Goal: Task Accomplishment & Management: Manage account settings

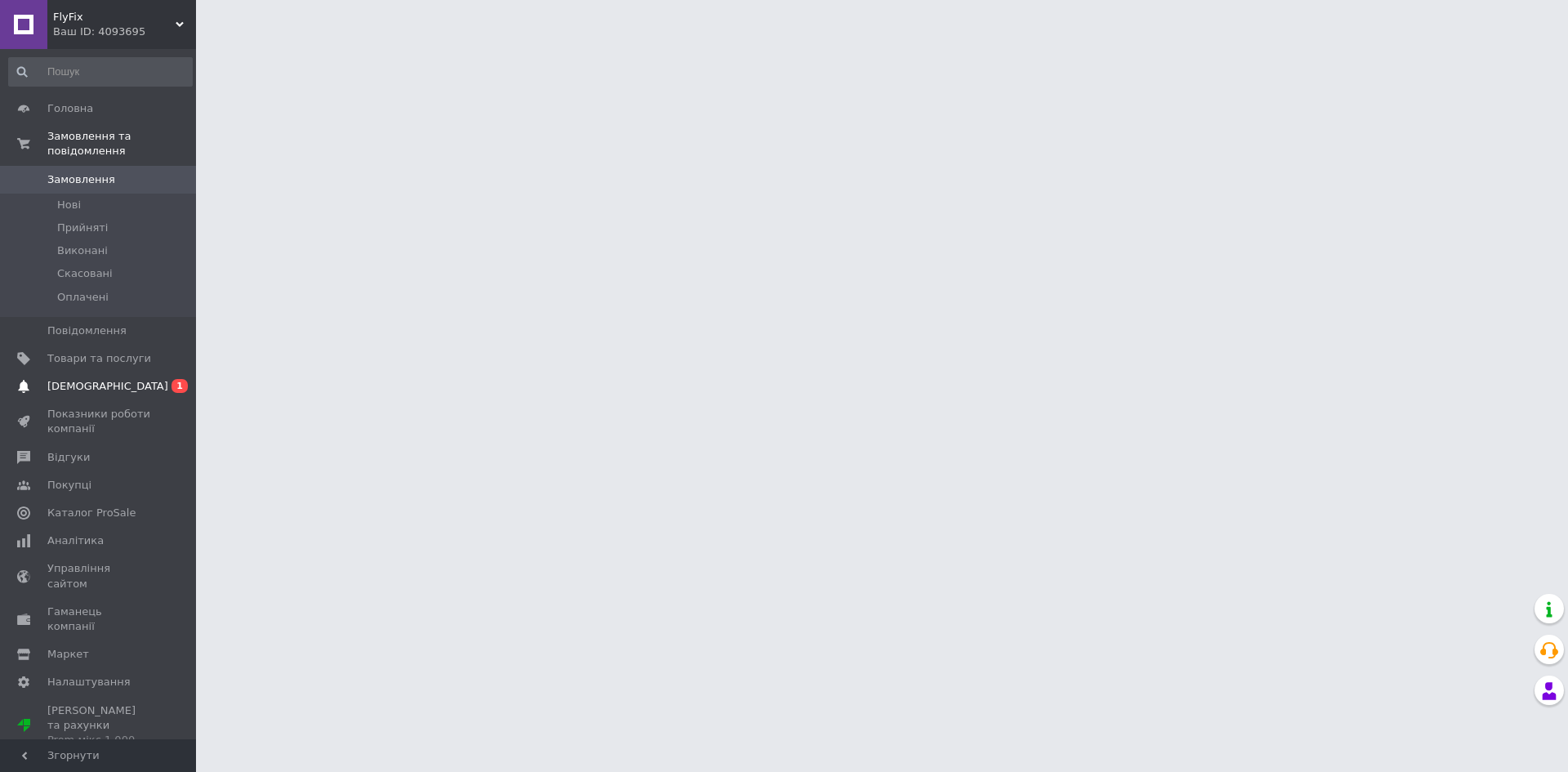
click at [85, 379] on span "[DEMOGRAPHIC_DATA]" at bounding box center [107, 386] width 121 height 15
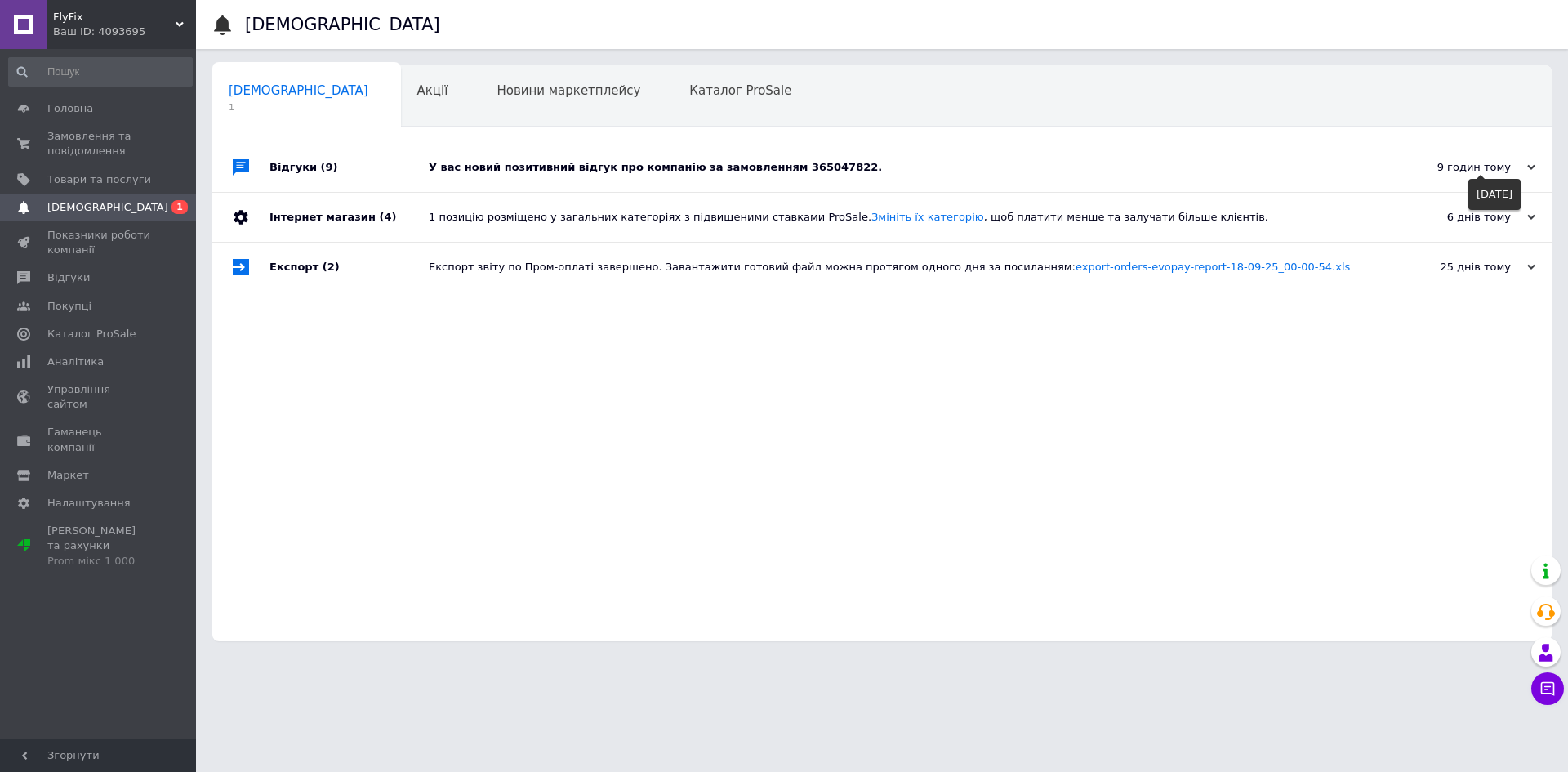
click at [1533, 168] on use at bounding box center [1532, 168] width 8 height 5
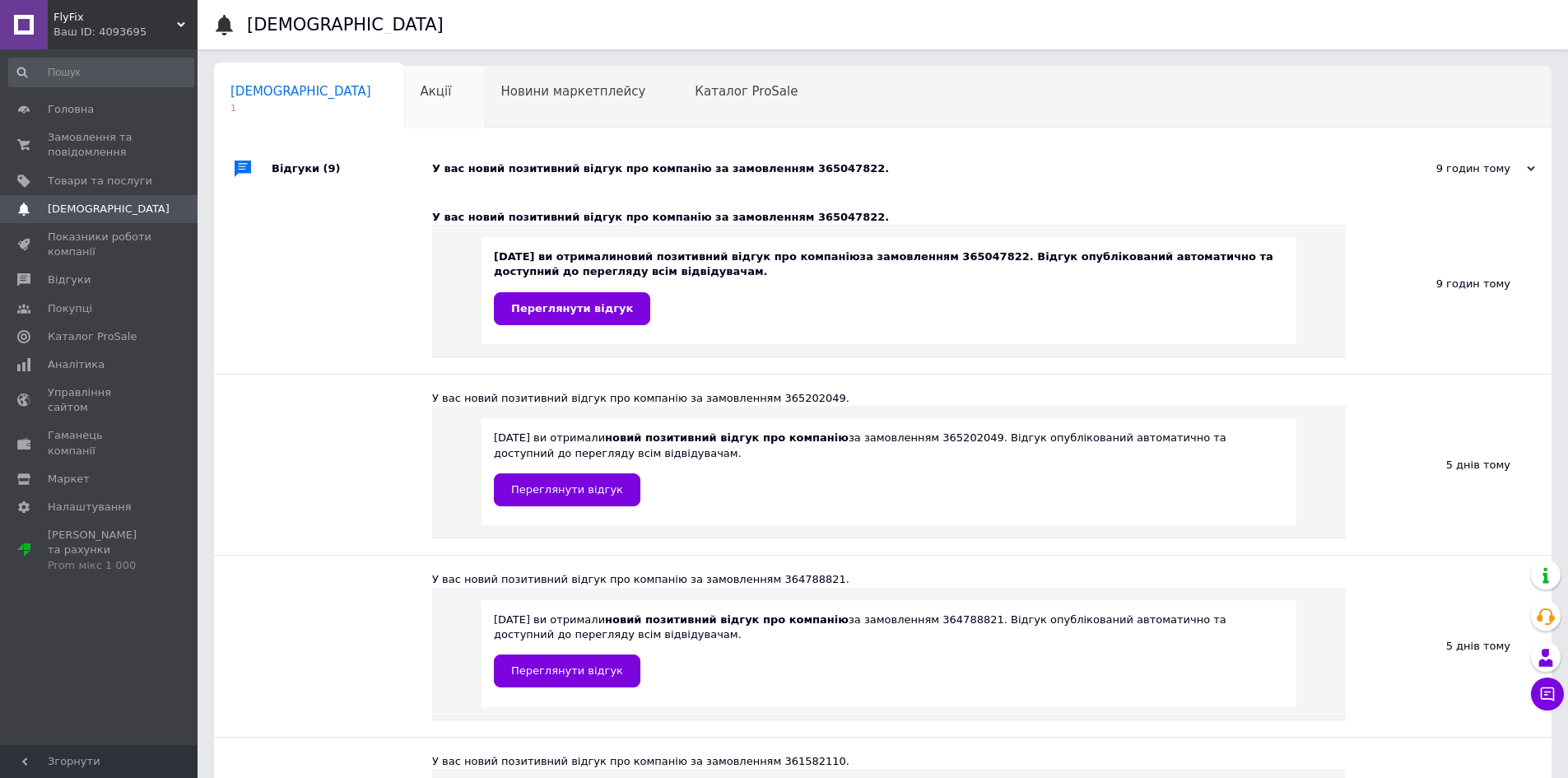
click at [420, 84] on span "Акції" at bounding box center [436, 92] width 32 height 15
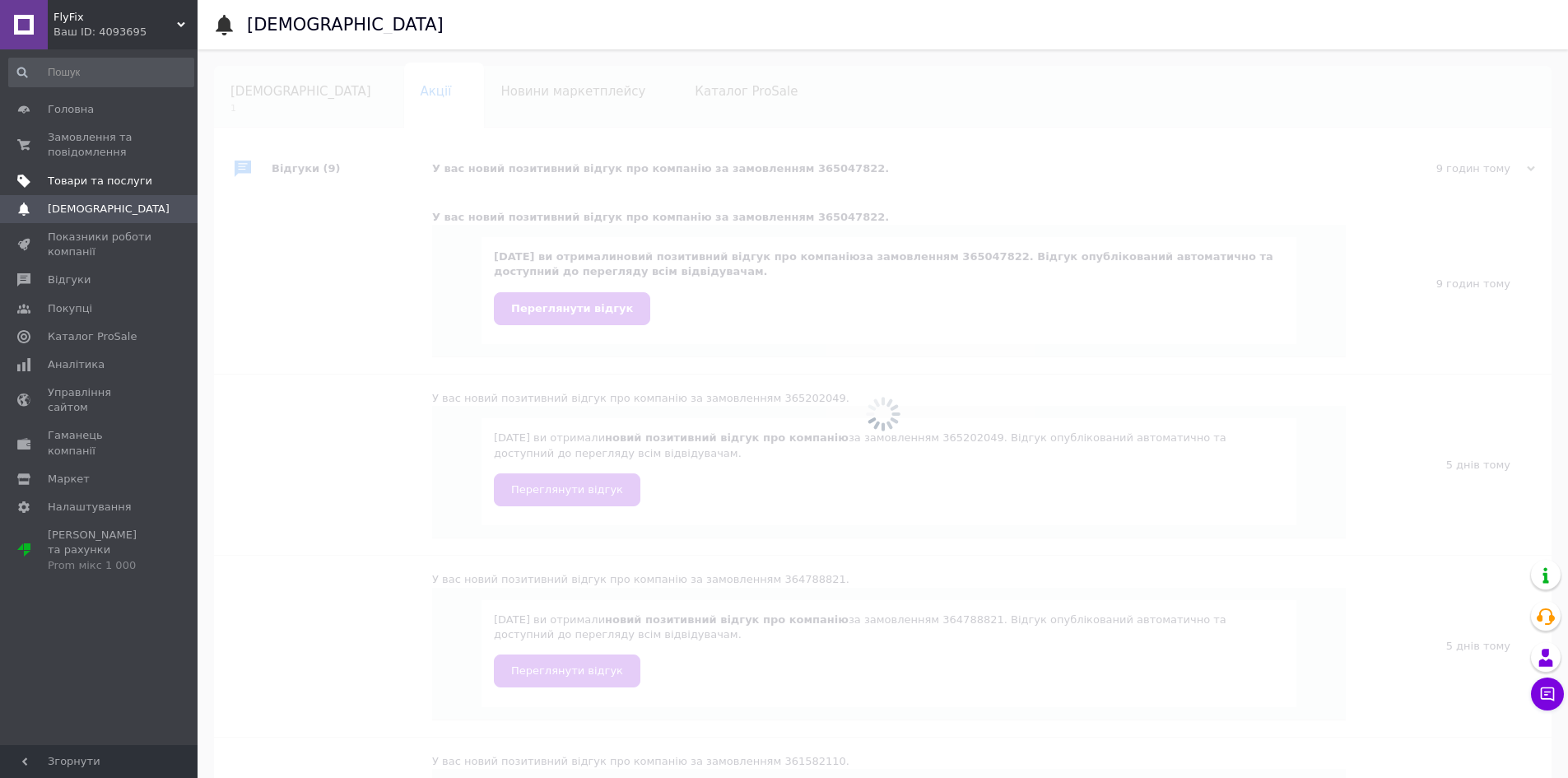
click at [101, 176] on span "Товари та послуги" at bounding box center [100, 181] width 105 height 15
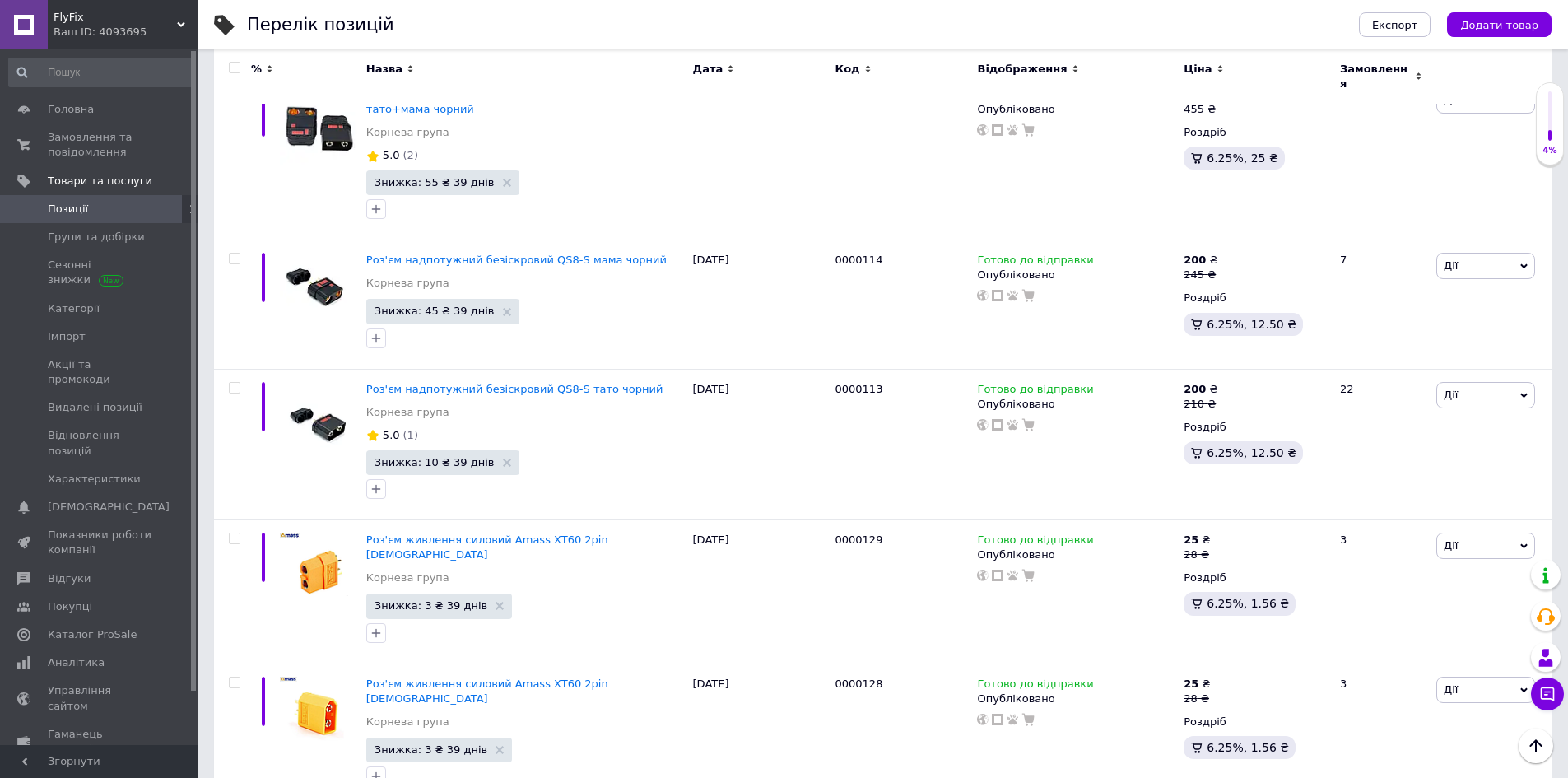
scroll to position [2281, 0]
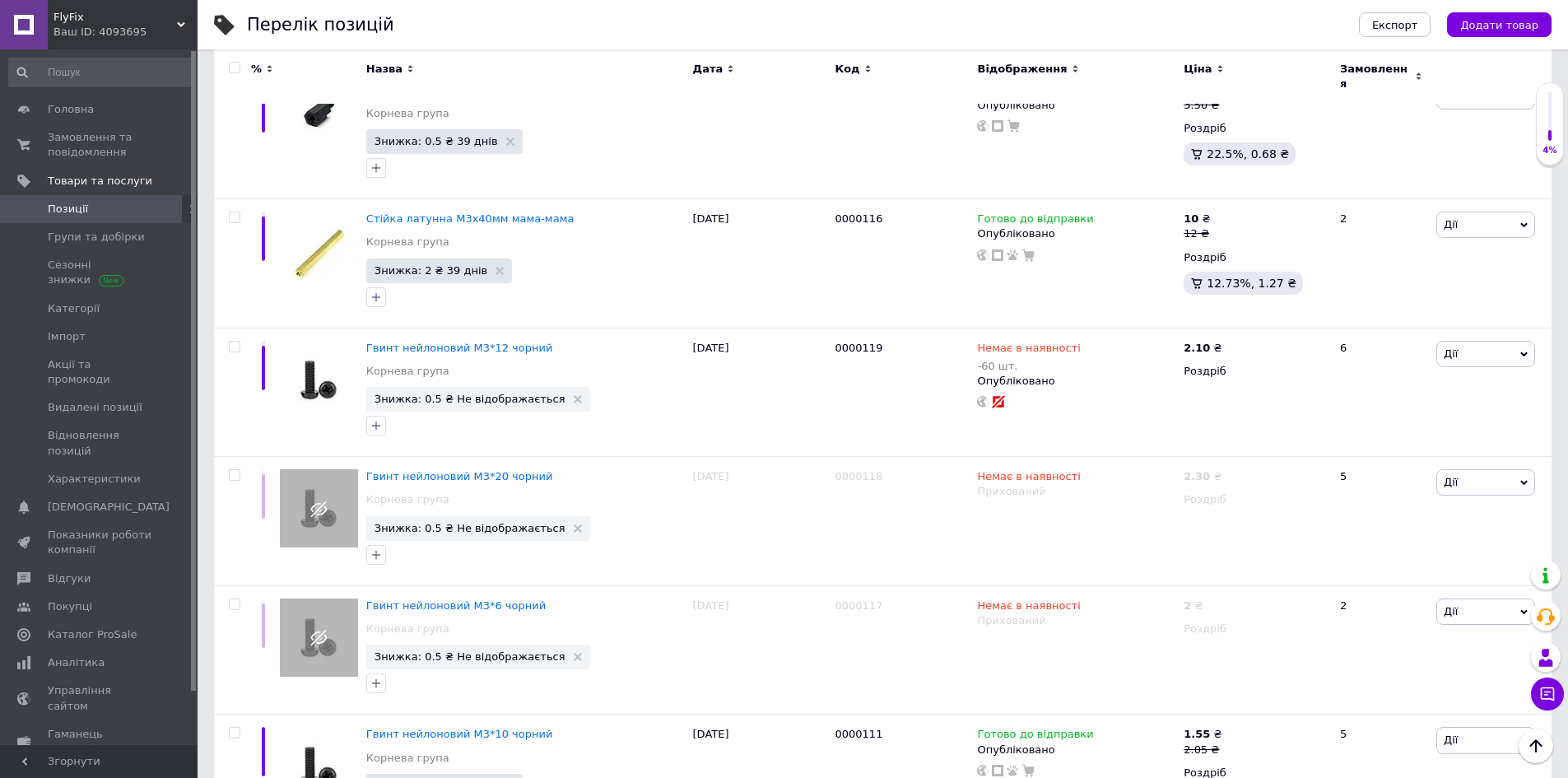
scroll to position [533, 0]
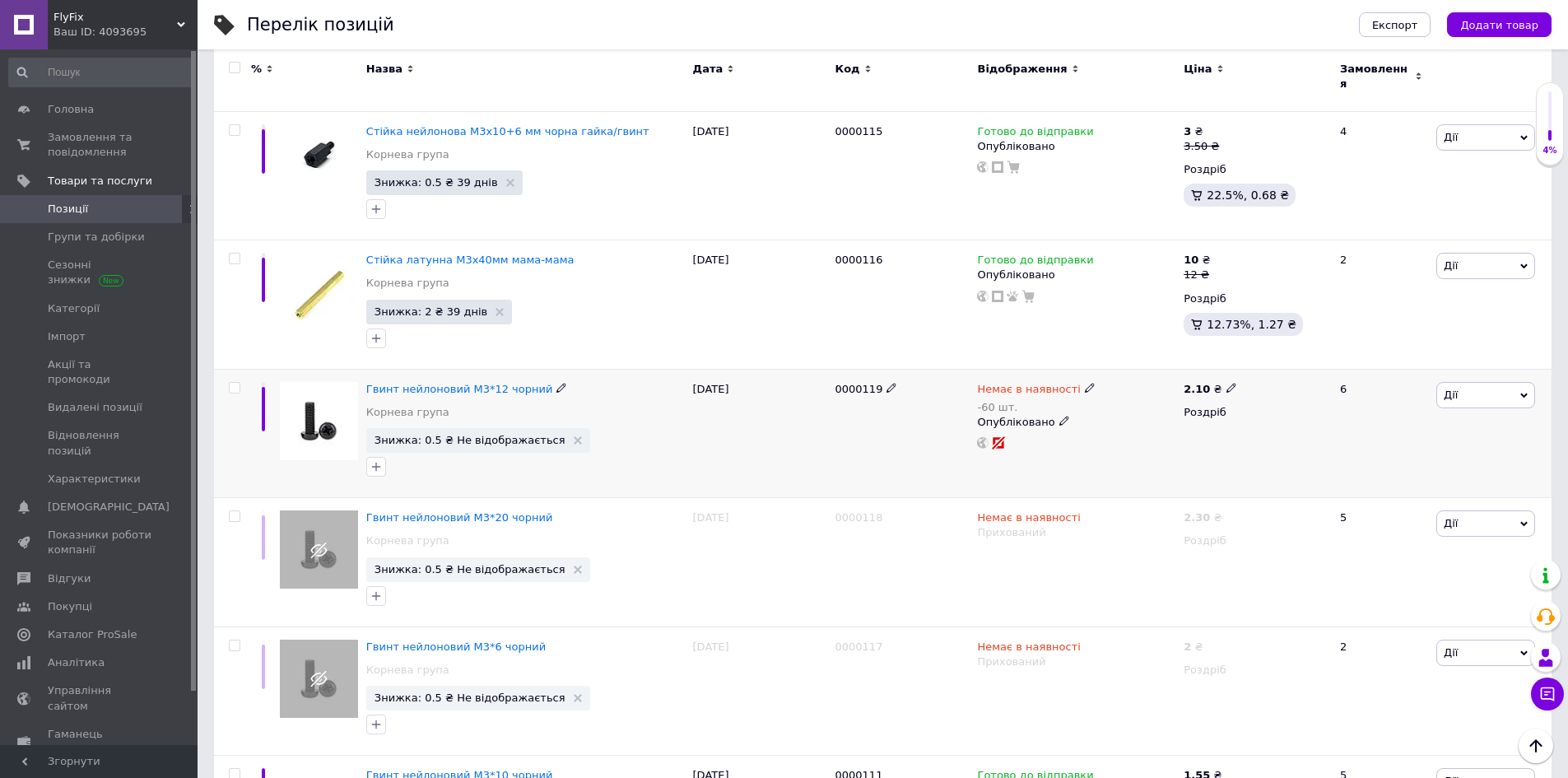
click at [1035, 383] on span "Немає в наявності" at bounding box center [1029, 391] width 103 height 17
click at [1153, 399] on li "В наявності" at bounding box center [1175, 410] width 156 height 23
drag, startPoint x: 1132, startPoint y: 430, endPoint x: 1074, endPoint y: 419, distance: 59.0
click at [1074, 419] on div "Немає в наявності -60 шт. Наявність В наявності Немає в наявності Під замовленн…" at bounding box center [1076, 416] width 198 height 68
type input "117"
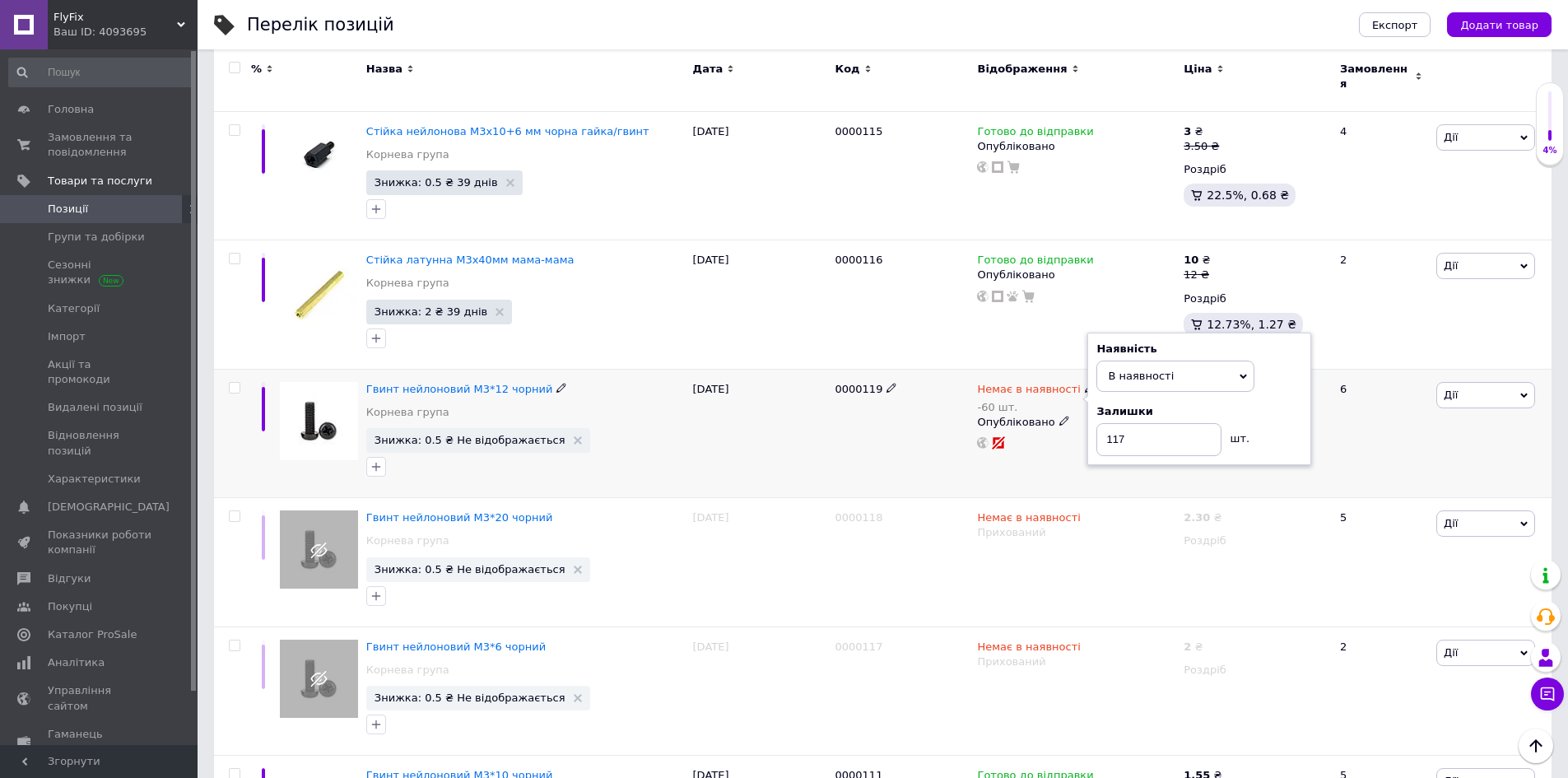
click at [1369, 454] on div "6" at bounding box center [1381, 433] width 102 height 129
click at [413, 383] on span "Гвинт нейлоновий М3*12 чорний" at bounding box center [459, 389] width 187 height 12
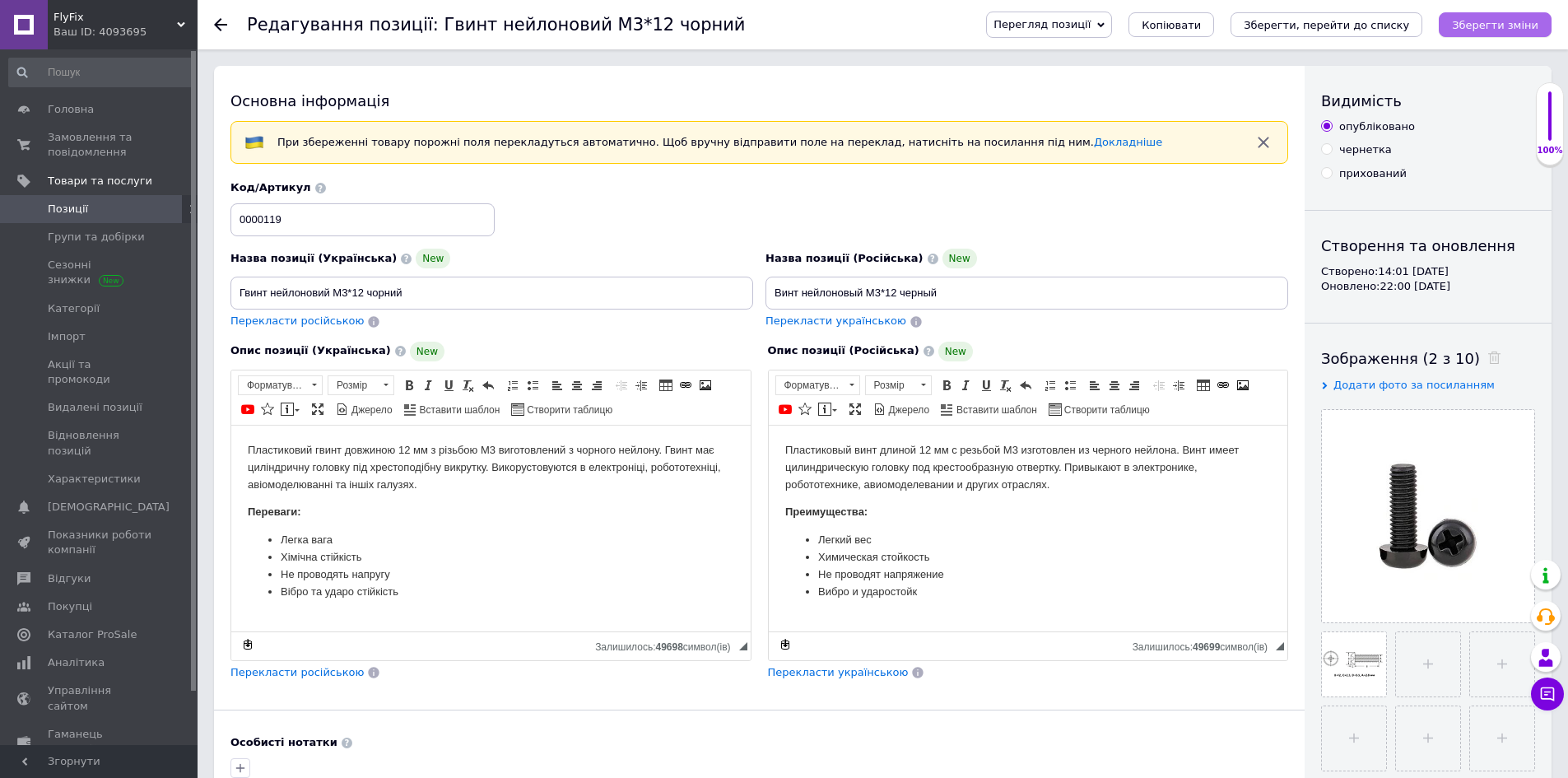
click at [1485, 22] on icon "Зберегти зміни" at bounding box center [1496, 25] width 87 height 12
click at [220, 27] on icon at bounding box center [221, 25] width 13 height 13
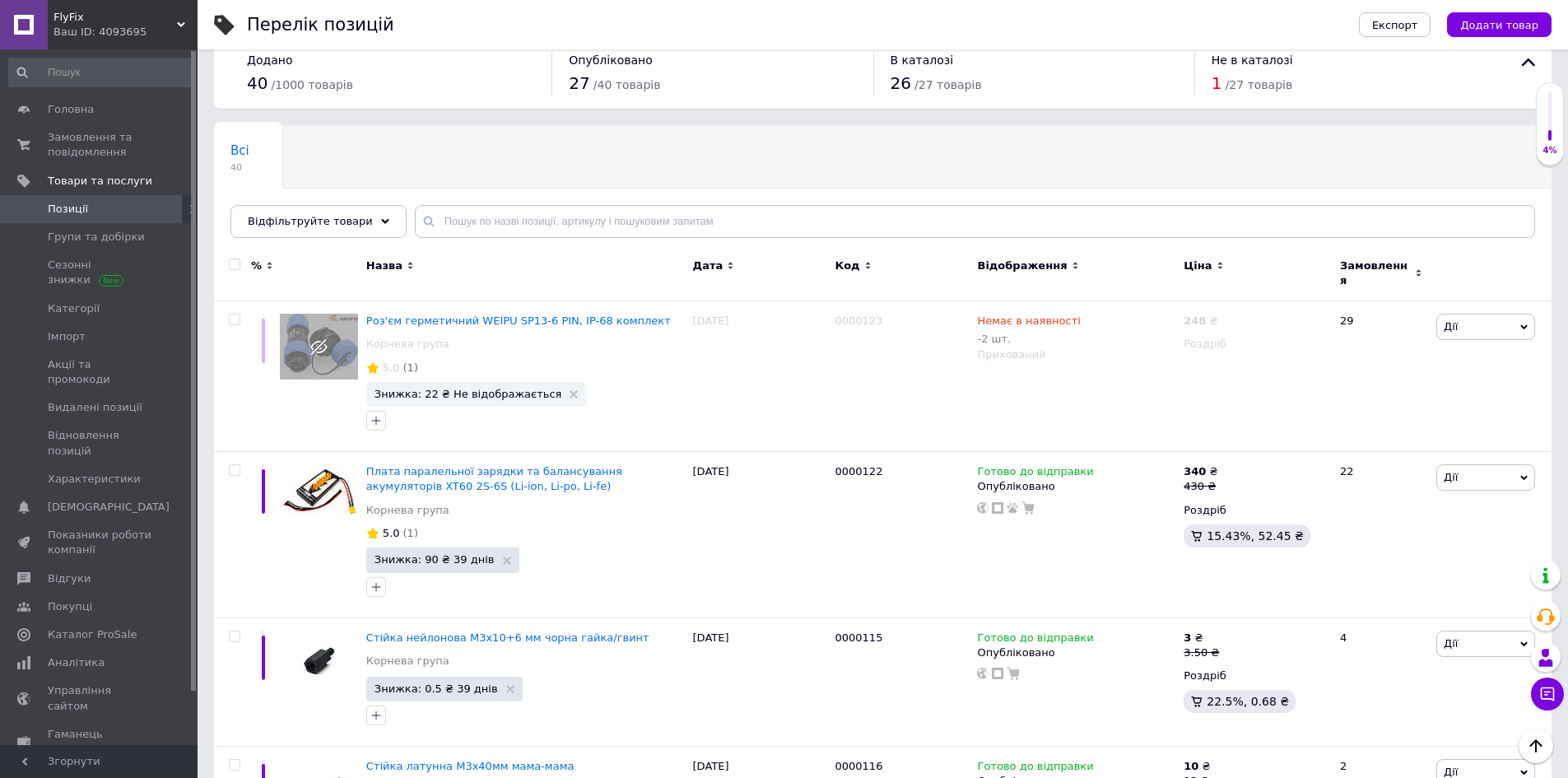
scroll to position [11, 0]
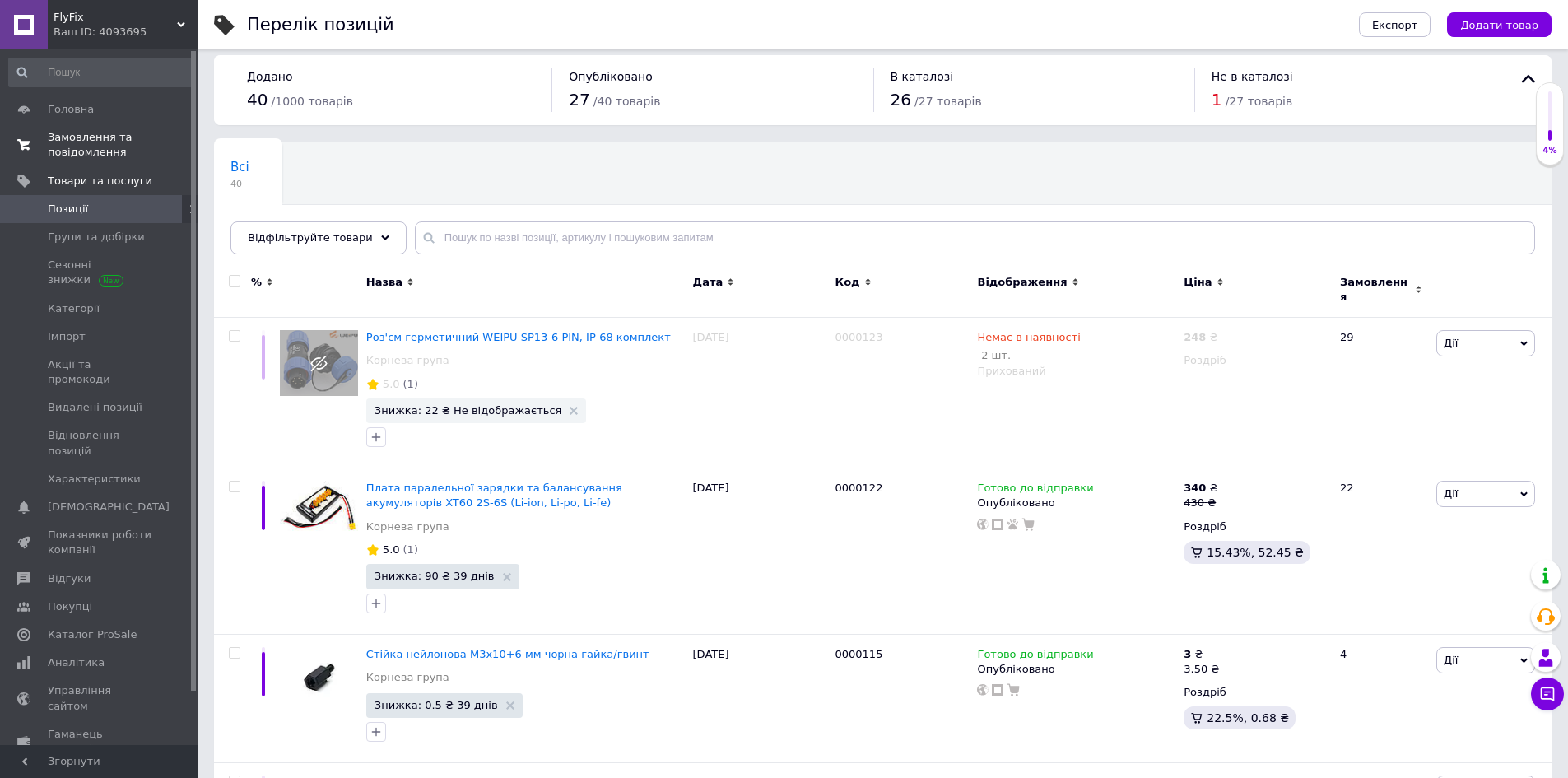
click at [97, 150] on span "Замовлення та повідомлення" at bounding box center [100, 145] width 105 height 30
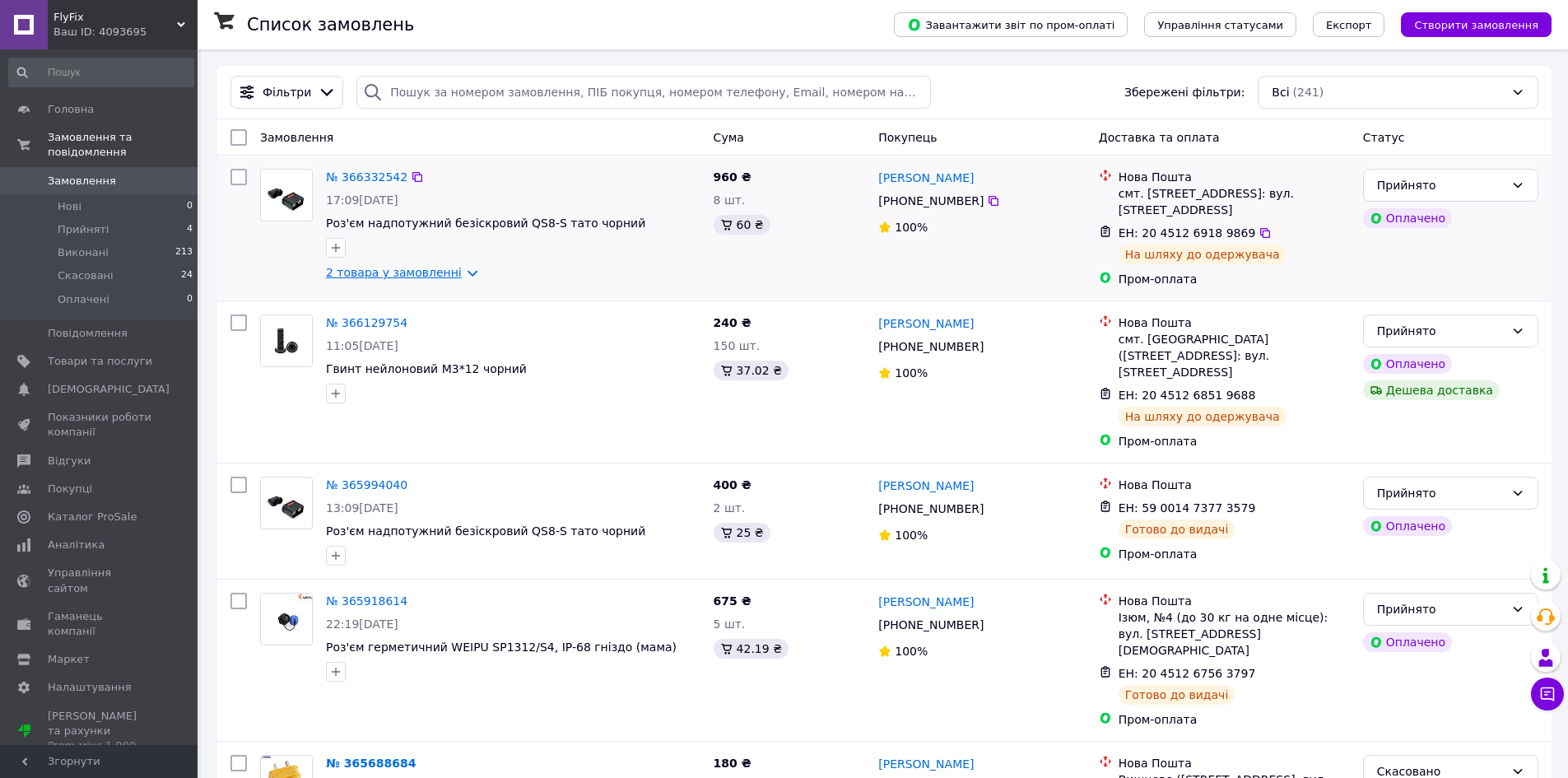
click at [452, 274] on link "2 товара у замовленні" at bounding box center [394, 272] width 136 height 13
